Goal: Task Accomplishment & Management: Use online tool/utility

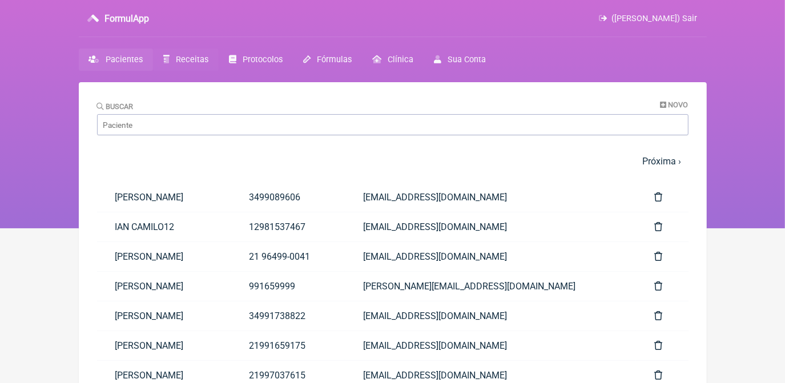
click at [188, 62] on span "Receitas" at bounding box center [192, 60] width 33 height 10
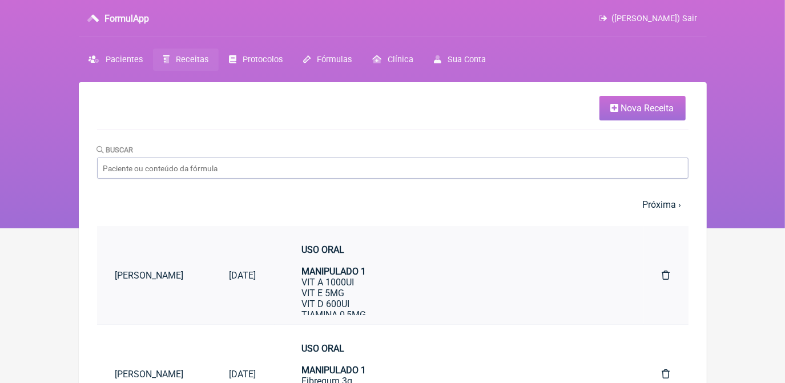
click at [316, 308] on link "USO ORAL MANIPULADO 1 VIT A 1000UI VIT E 5MG VIT D 600UI TIAMINA 0,5MG [MEDICAL…" at bounding box center [459, 275] width 351 height 80
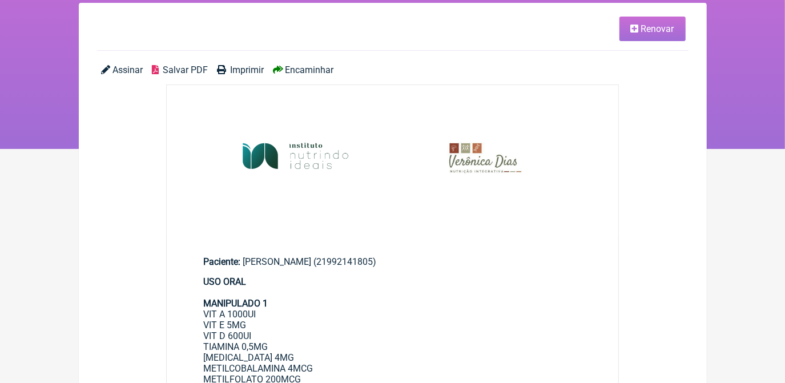
scroll to position [73, 0]
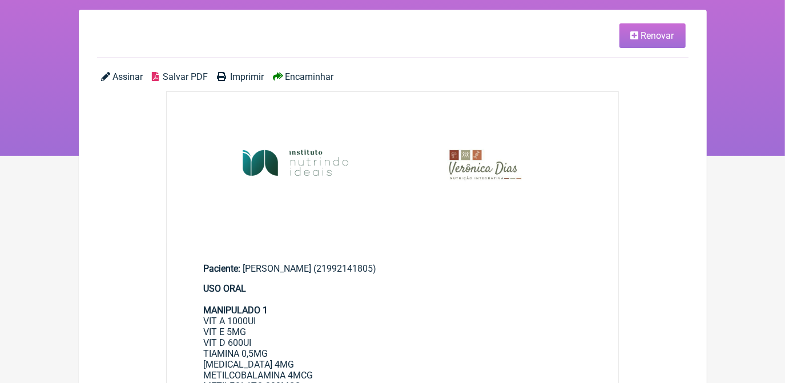
click at [647, 35] on span "Renovar" at bounding box center [657, 35] width 33 height 11
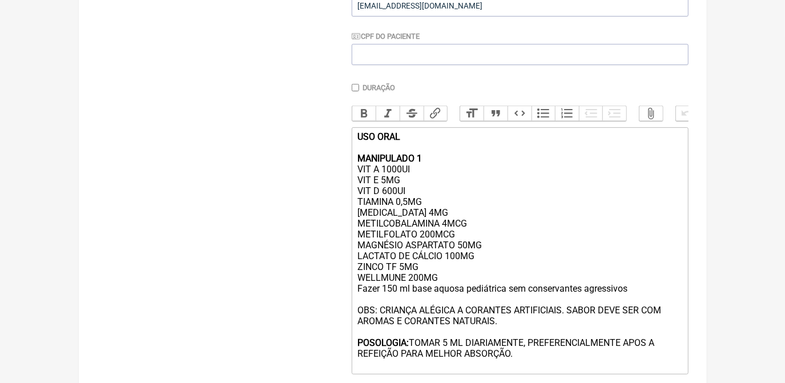
scroll to position [275, 0]
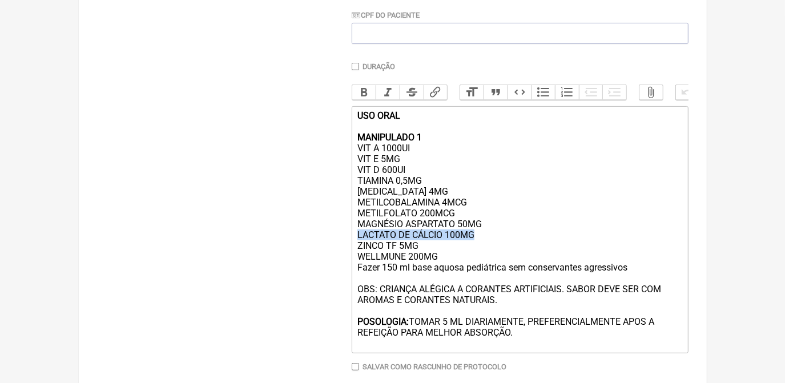
drag, startPoint x: 354, startPoint y: 247, endPoint x: 482, endPoint y: 251, distance: 128.0
click at [482, 251] on trix-editor "USO ORAL MANIPULADO 1 VIT A 1000UI VIT E 5MG VIT D 600UI TIAMINA 0,5MG PIRIDOXI…" at bounding box center [520, 229] width 337 height 247
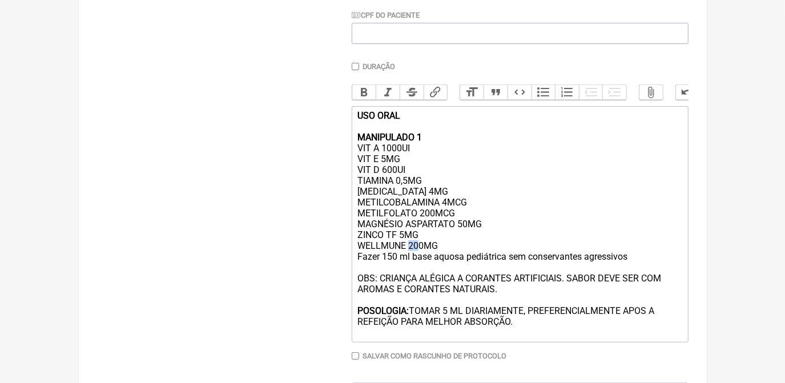
drag, startPoint x: 410, startPoint y: 259, endPoint x: 419, endPoint y: 258, distance: 9.2
click at [419, 258] on div "USO ORAL MANIPULADO 1 VIT A 1000UI VIT E 5MG VIT D 600UI TIAMINA 0,5MG PIRIDOXI…" at bounding box center [520, 224] width 324 height 228
type trix-editor "<div><strong>USO ORAL<br><br>MANIPULADO 1</strong><br>VIT A 1000UI<br>VIT E 5MG…"
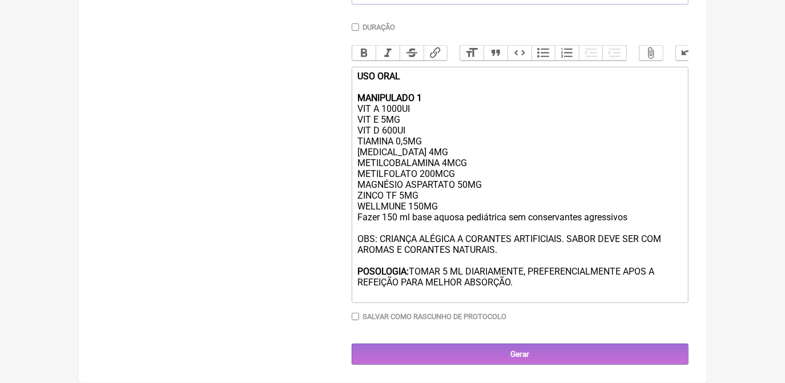
scroll to position [330, 0]
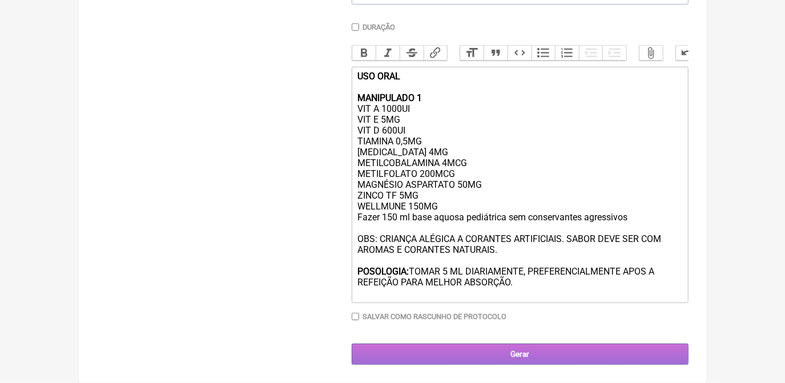
click at [457, 353] on input "Gerar" at bounding box center [520, 354] width 337 height 21
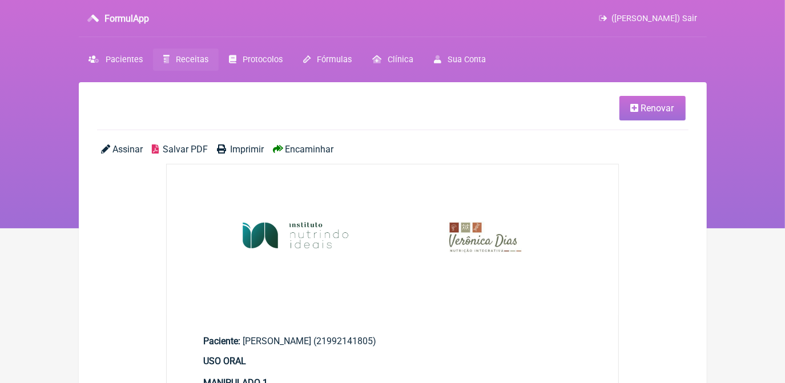
click at [190, 145] on span "Salvar PDF" at bounding box center [185, 149] width 45 height 11
click at [170, 152] on span "Salvar PDF" at bounding box center [185, 149] width 45 height 11
